Goal: Find specific page/section: Find specific page/section

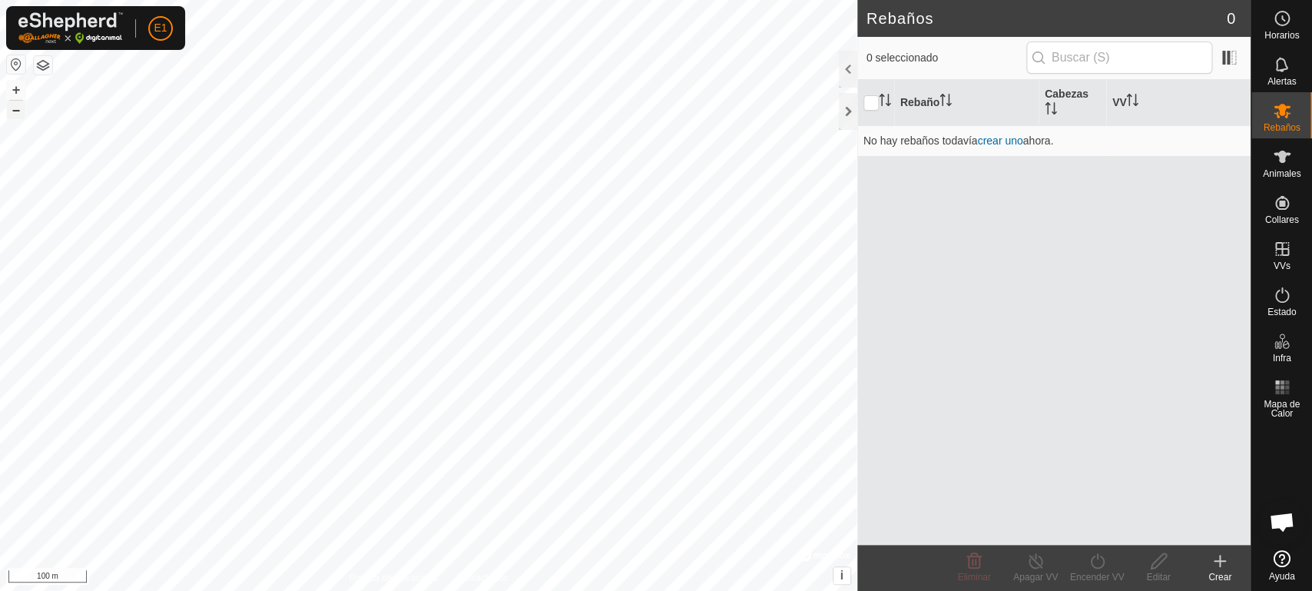
click at [14, 118] on button "–" at bounding box center [16, 110] width 18 height 18
click at [15, 84] on button "+" at bounding box center [16, 90] width 18 height 18
click at [14, 92] on button "+" at bounding box center [16, 90] width 18 height 18
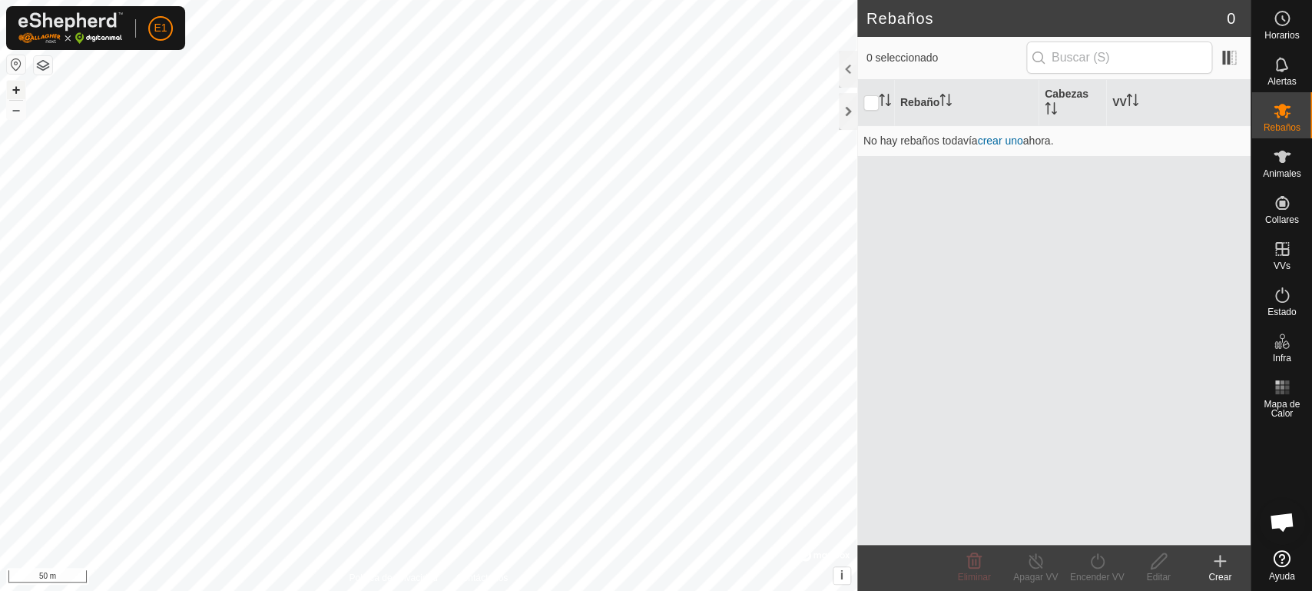
click at [14, 92] on button "+" at bounding box center [16, 90] width 18 height 18
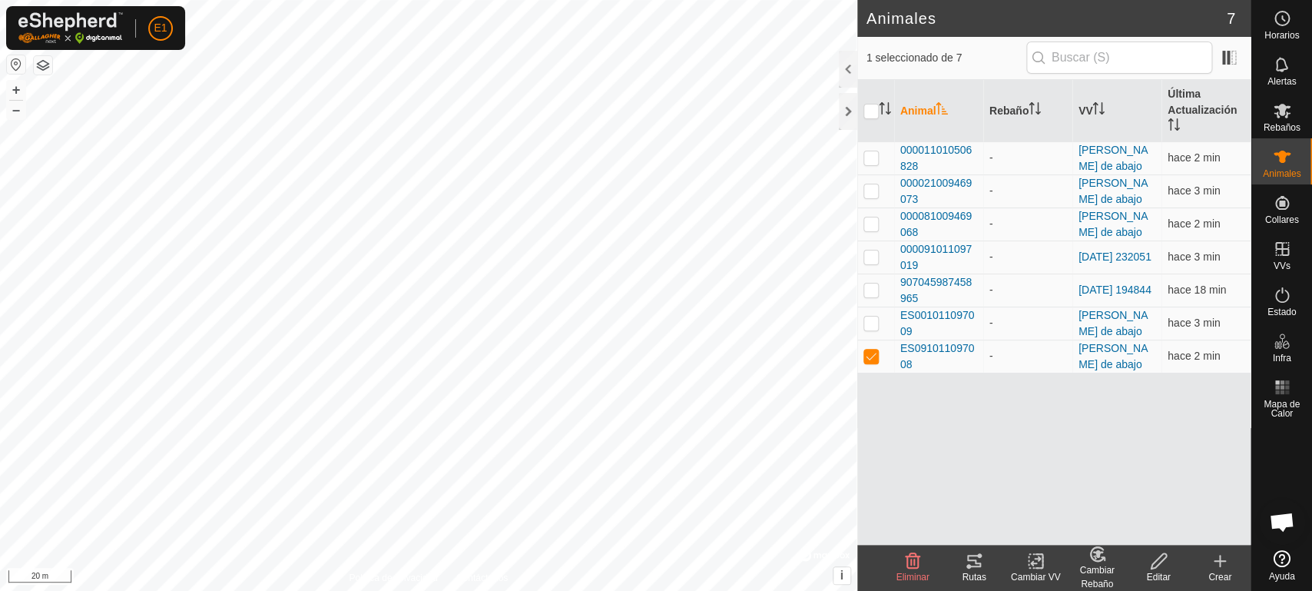
click at [972, 567] on icon at bounding box center [974, 561] width 18 height 18
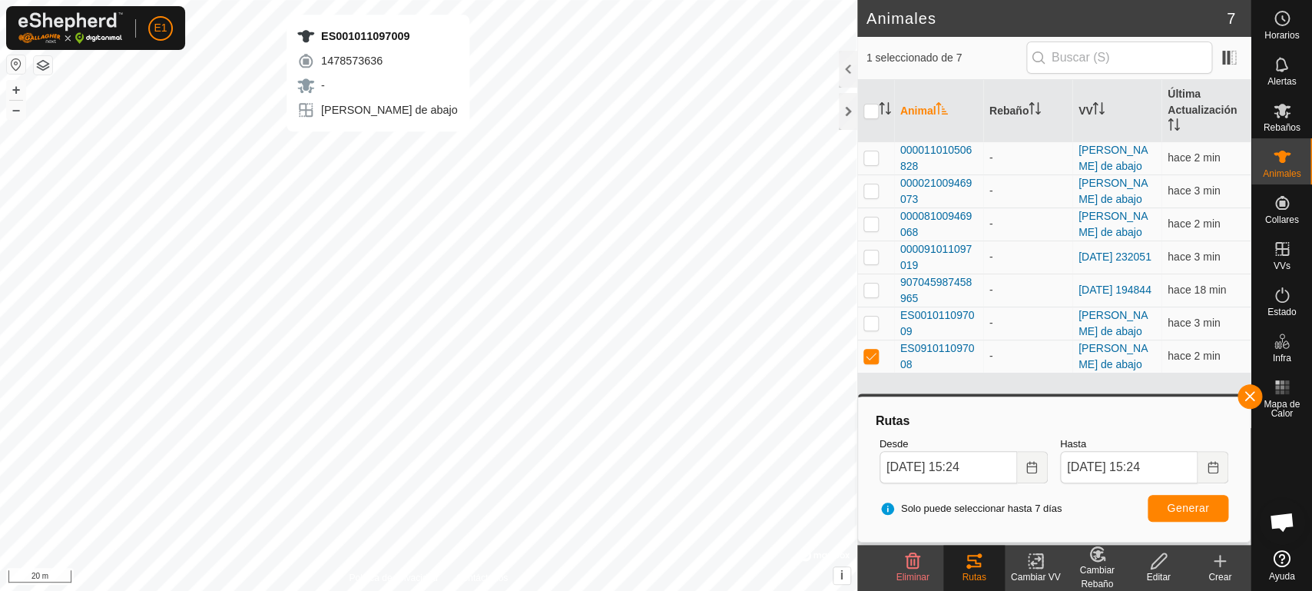
checkbox input "true"
checkbox input "false"
click at [971, 564] on icon at bounding box center [974, 561] width 18 height 18
click at [1253, 394] on button "button" at bounding box center [1249, 396] width 25 height 25
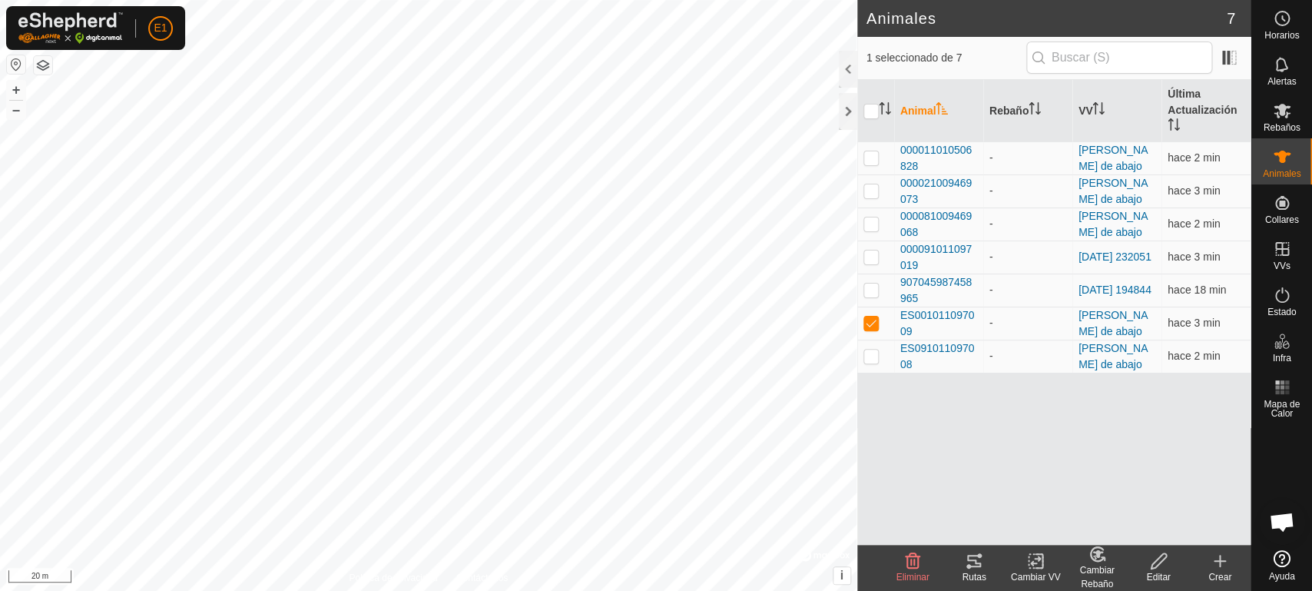
click at [990, 567] on tracks-svg-icon at bounding box center [973, 561] width 61 height 18
